Goal: Information Seeking & Learning: Learn about a topic

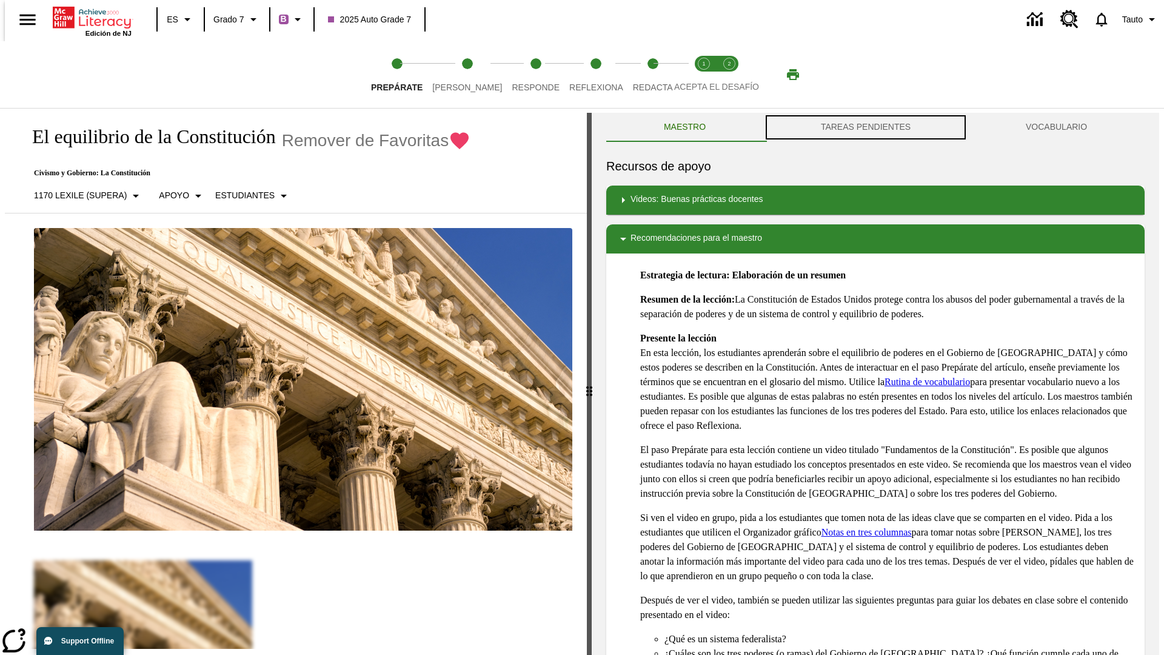
click at [866, 127] on button "TAREAS PENDIENTES" at bounding box center [865, 127] width 205 height 29
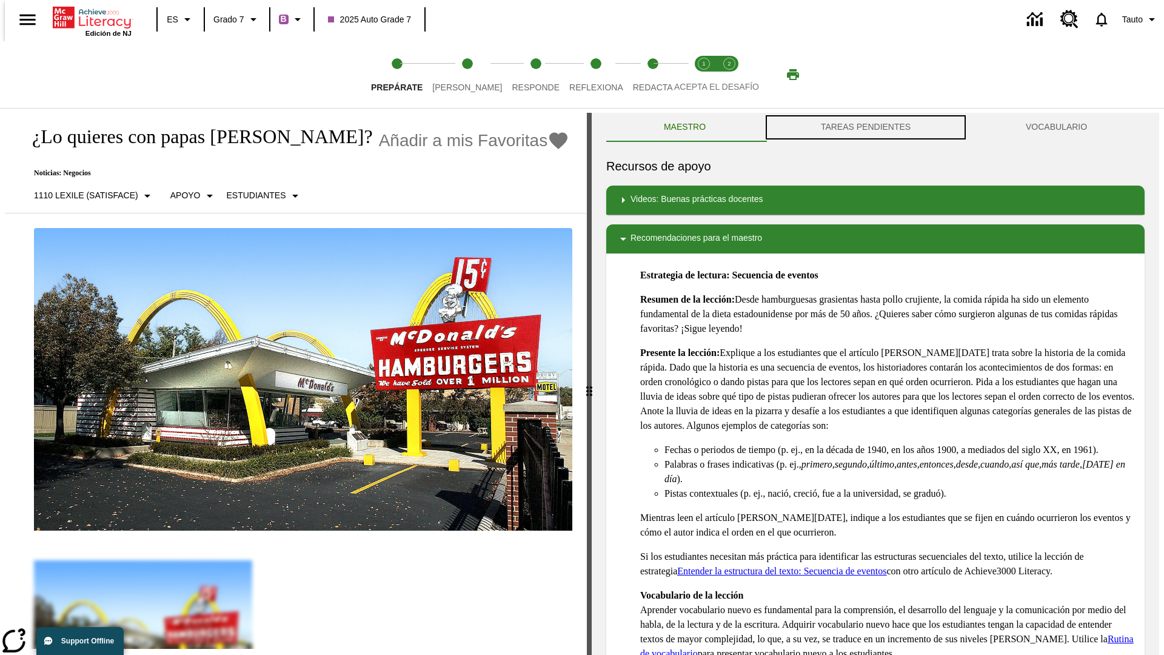
click at [866, 127] on button "TAREAS PENDIENTES" at bounding box center [865, 127] width 205 height 29
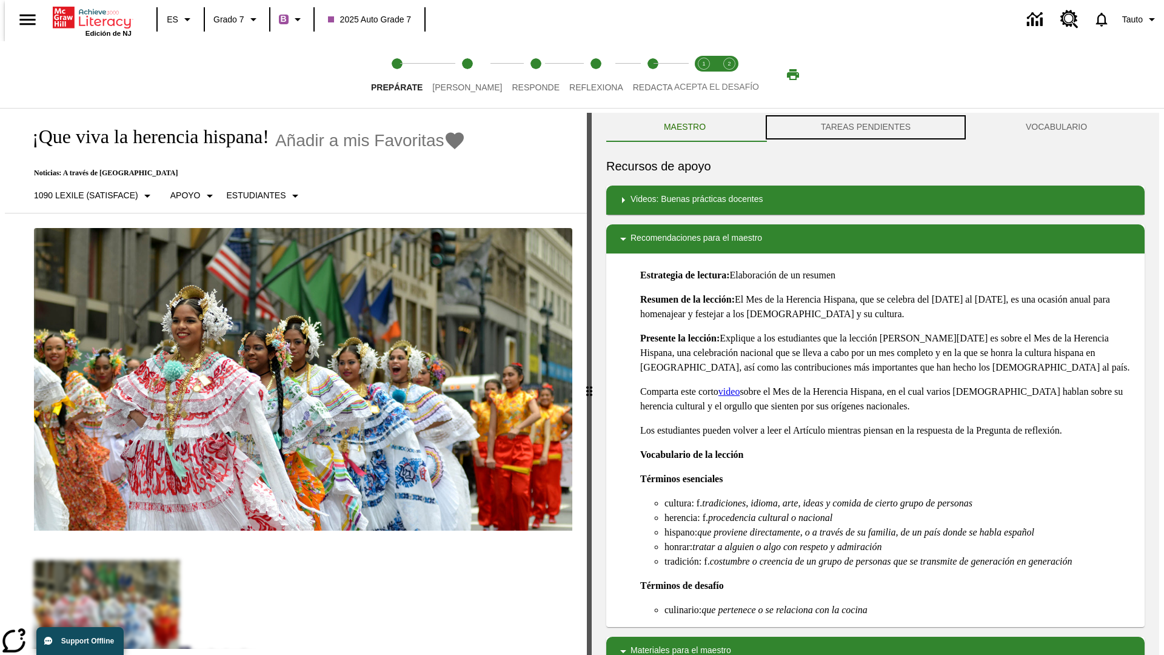
click at [866, 127] on button "TAREAS PENDIENTES" at bounding box center [865, 127] width 205 height 29
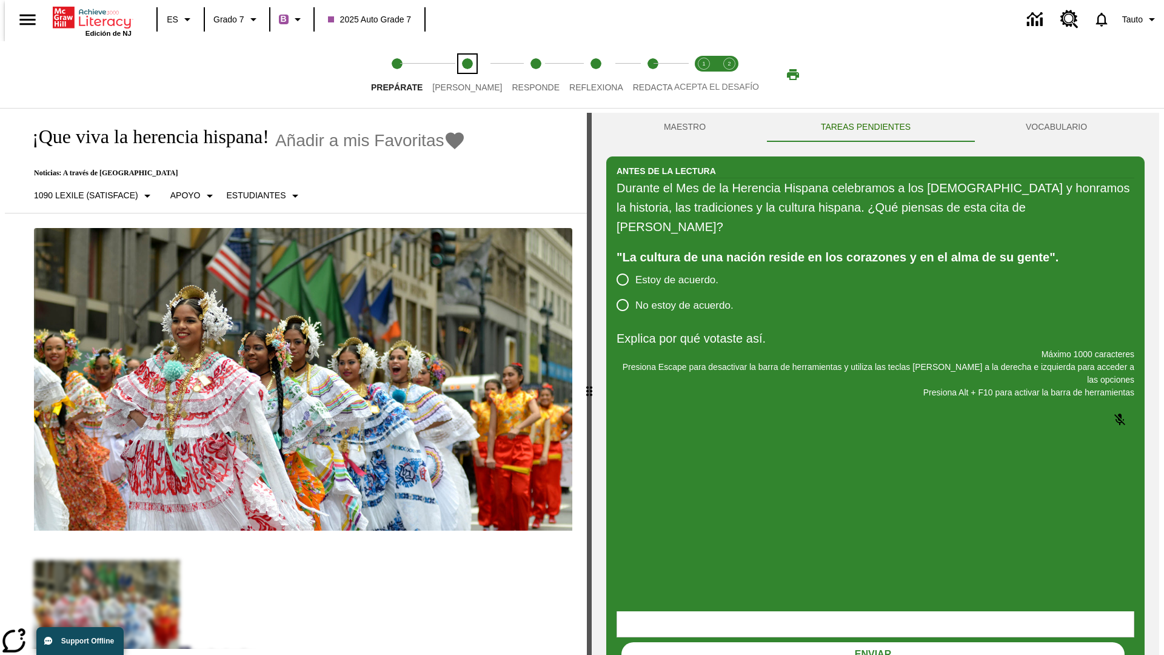
click at [457, 75] on span "[PERSON_NAME]" at bounding box center [467, 83] width 70 height 22
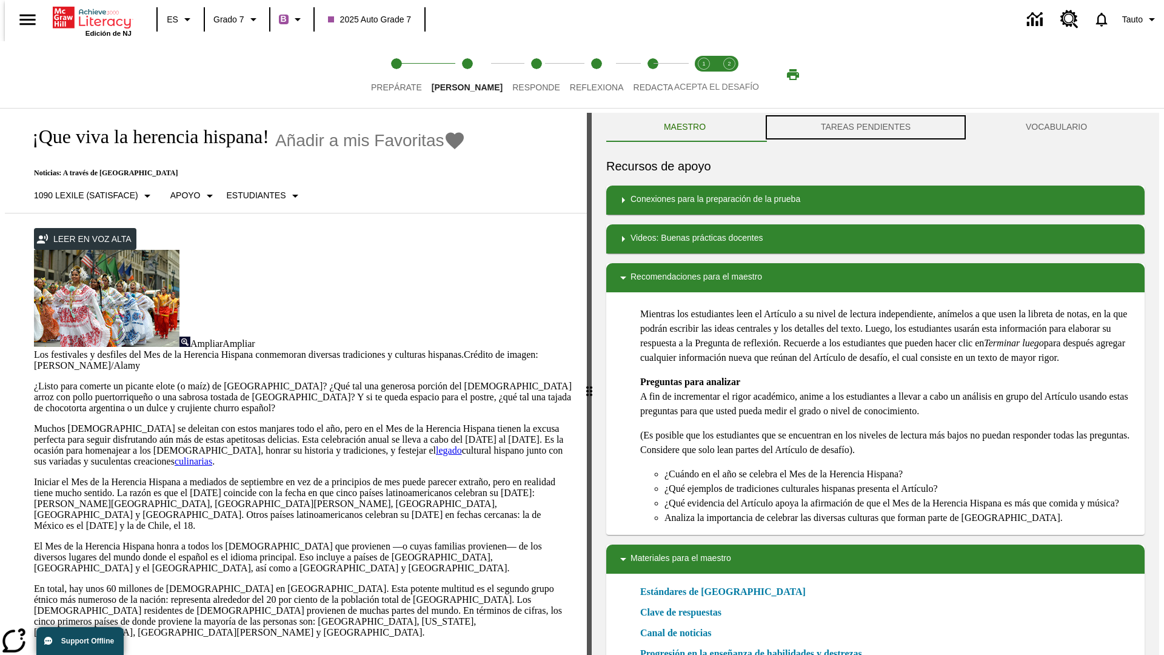
scroll to position [1, 0]
click at [866, 127] on button "TAREAS PENDIENTES" at bounding box center [865, 126] width 205 height 29
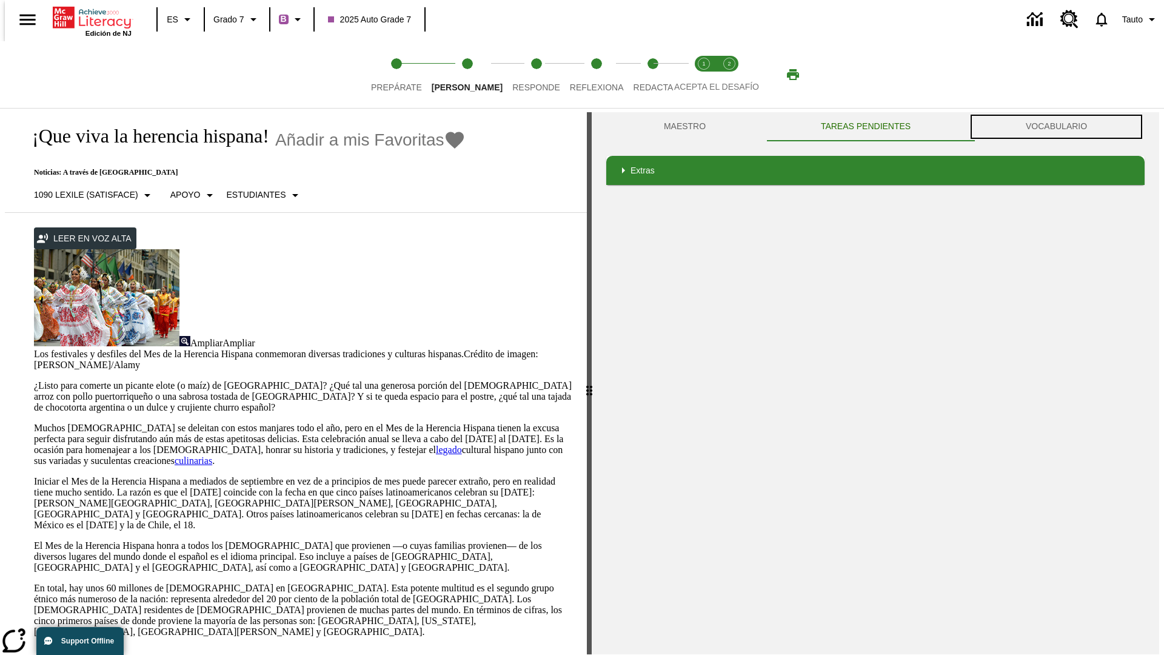
click at [1060, 127] on button "VOCABULARIO" at bounding box center [1056, 126] width 176 height 29
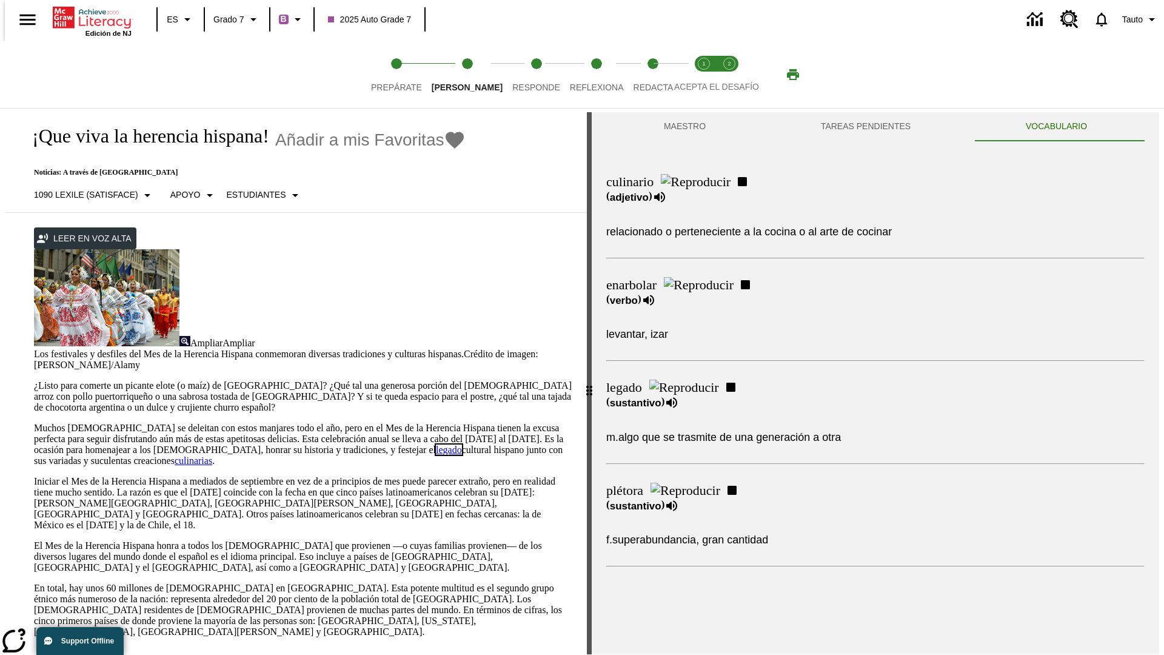
click at [436, 444] on link "legado" at bounding box center [449, 449] width 26 height 10
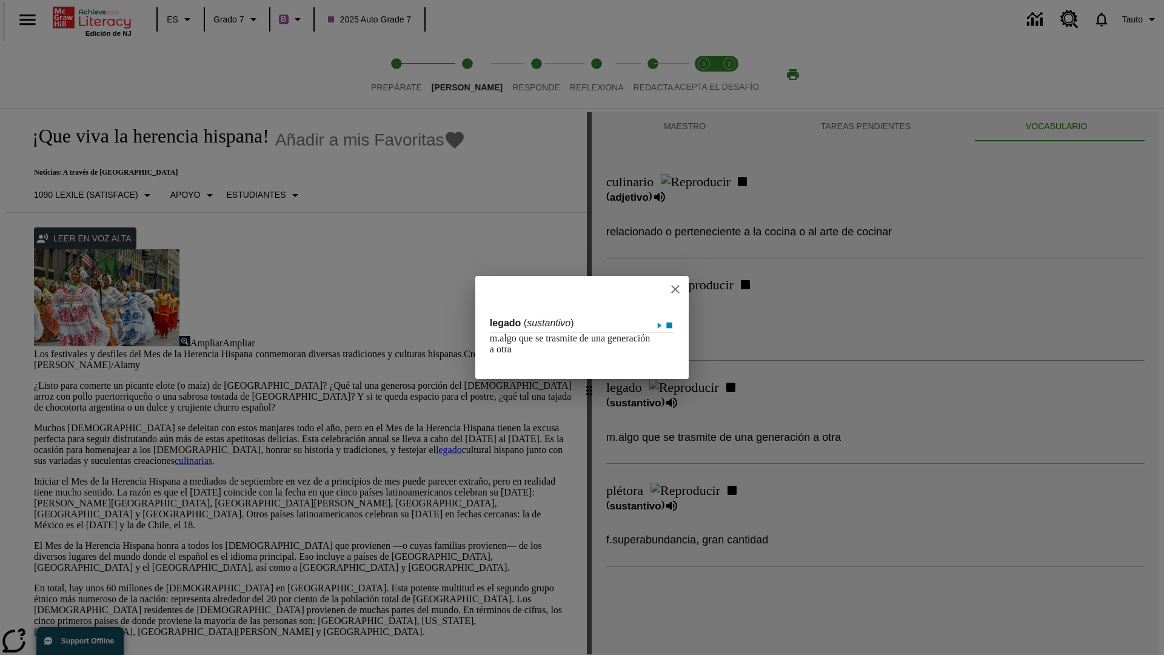
click at [680, 289] on icon "close" at bounding box center [675, 289] width 8 height 8
click at [518, 75] on span "Responde" at bounding box center [536, 83] width 48 height 22
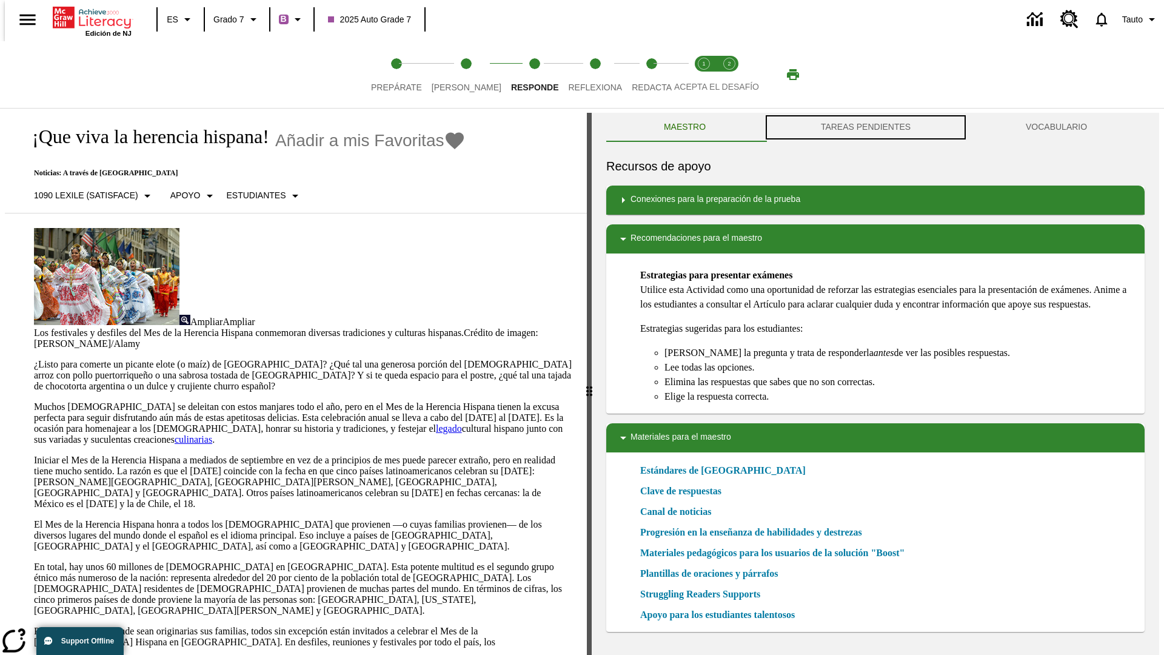
scroll to position [1, 0]
click at [866, 127] on button "TAREAS PENDIENTES" at bounding box center [865, 126] width 205 height 29
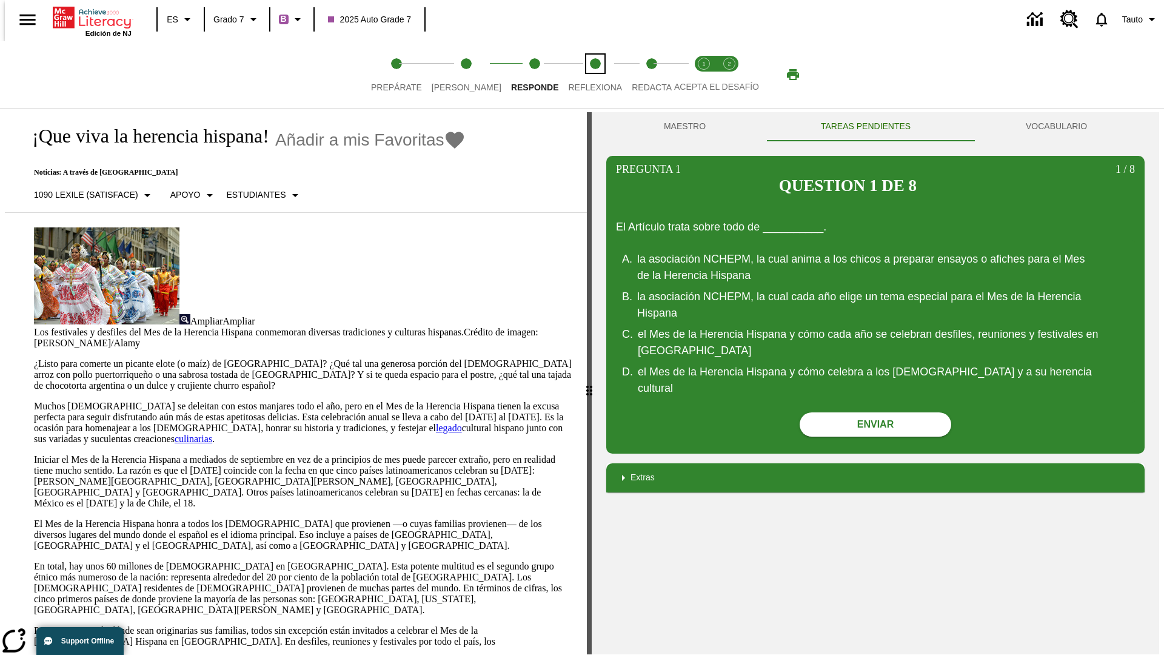
click at [579, 75] on span "Reflexiona" at bounding box center [595, 83] width 54 height 22
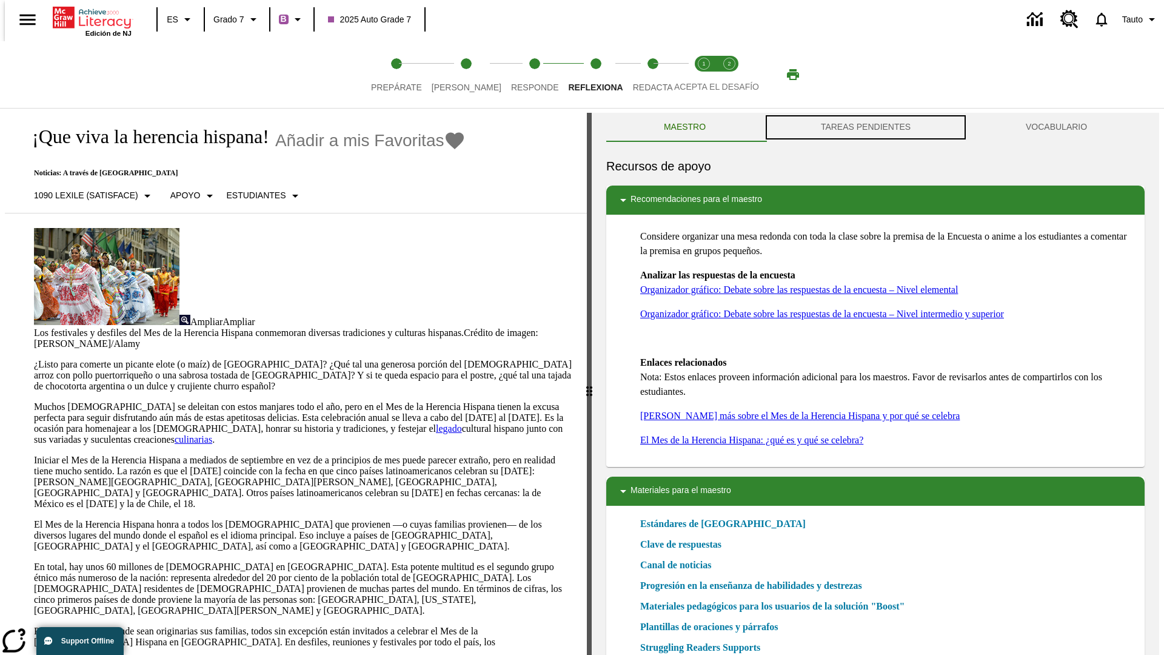
scroll to position [1, 0]
click at [866, 127] on button "TAREAS PENDIENTES" at bounding box center [865, 126] width 205 height 29
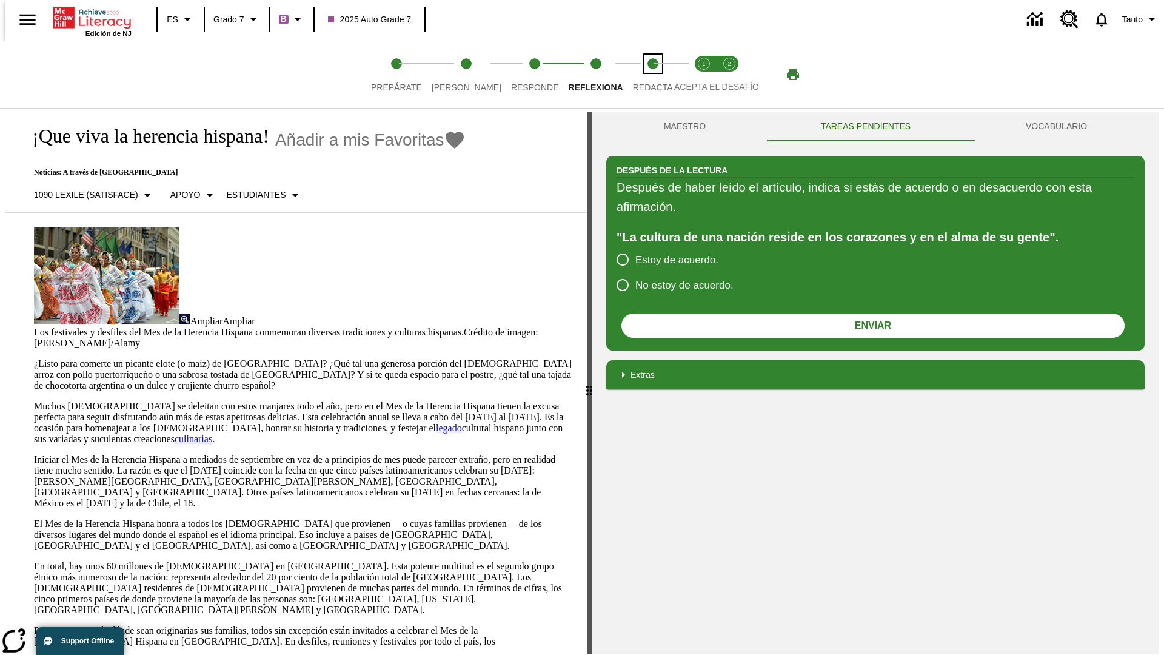
click at [640, 75] on span "Redacta" at bounding box center [653, 83] width 40 height 22
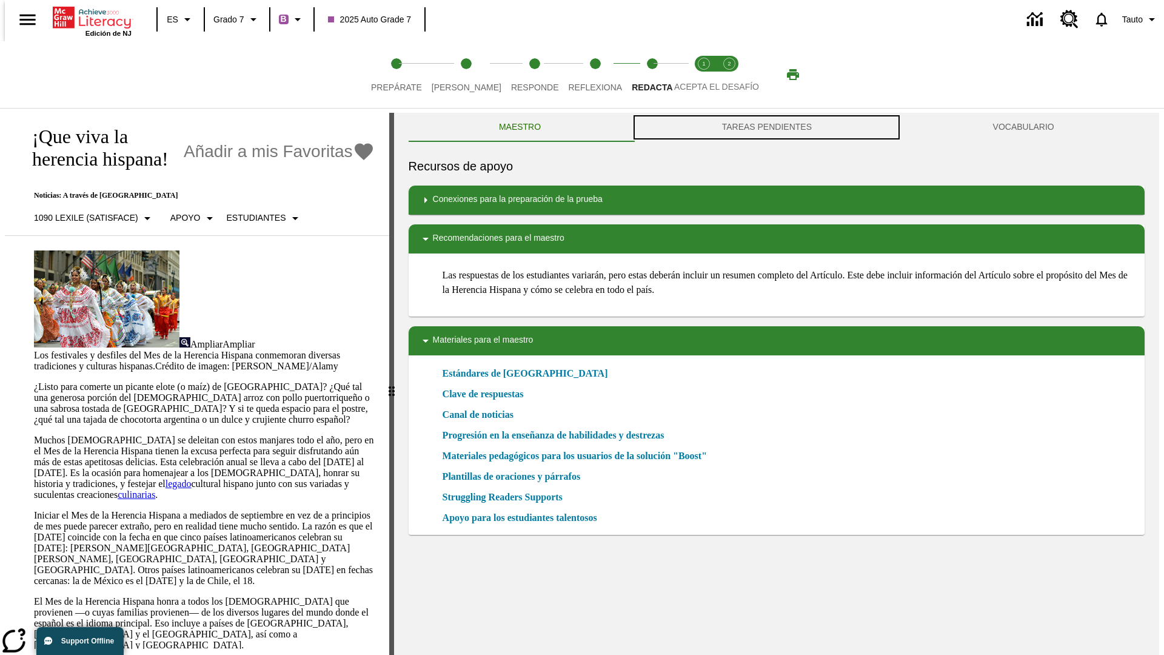
scroll to position [1, 0]
click at [767, 127] on button "TAREAS PENDIENTES" at bounding box center [766, 126] width 271 height 29
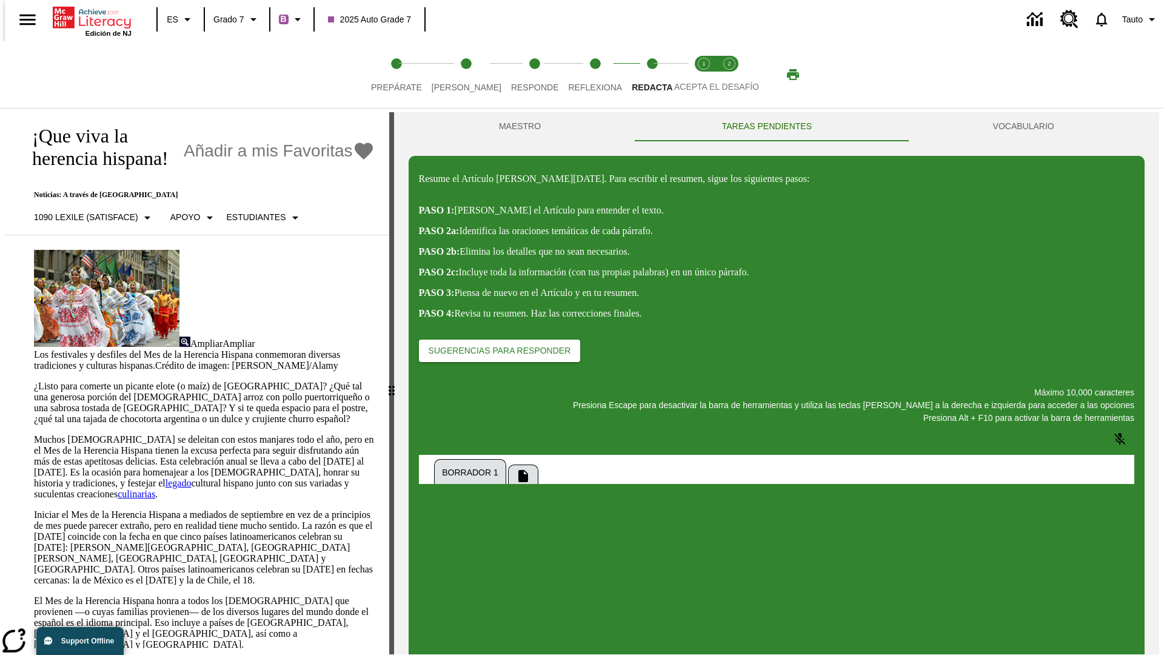
scroll to position [0, 0]
